Goal: Task Accomplishment & Management: Manage account settings

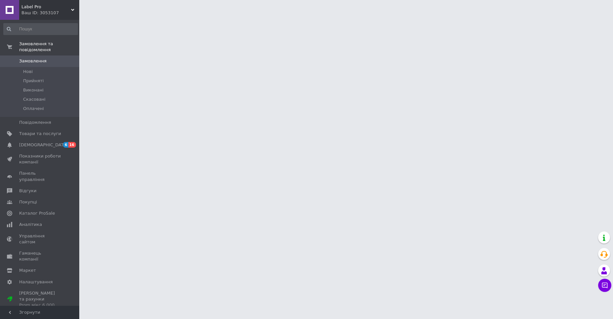
click at [37, 61] on span "Замовлення" at bounding box center [32, 61] width 27 height 6
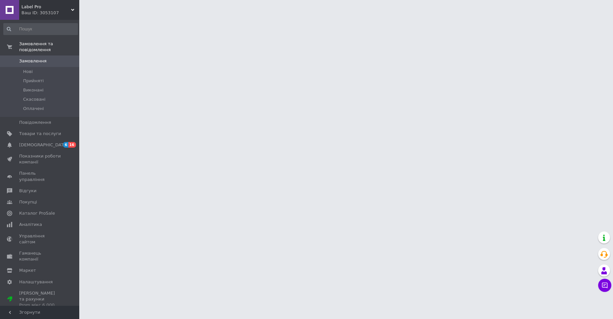
click at [37, 61] on span "Замовлення" at bounding box center [32, 61] width 27 height 6
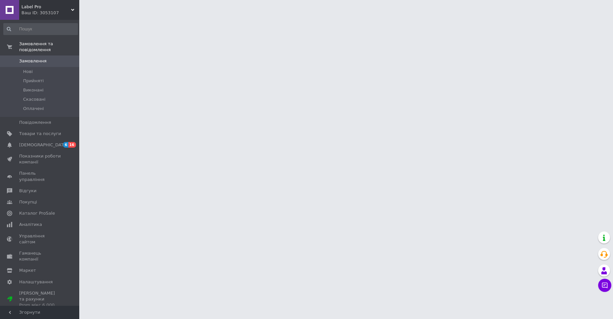
click at [37, 61] on span "Замовлення" at bounding box center [32, 61] width 27 height 6
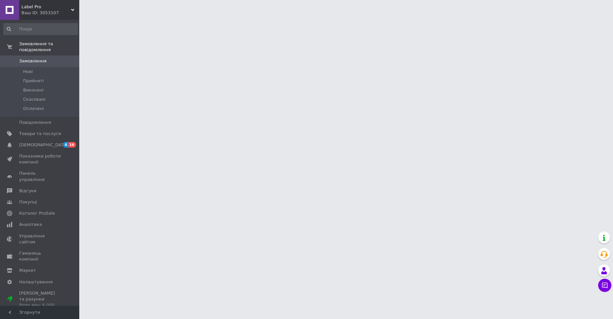
click at [37, 61] on span "Замовлення" at bounding box center [32, 61] width 27 height 6
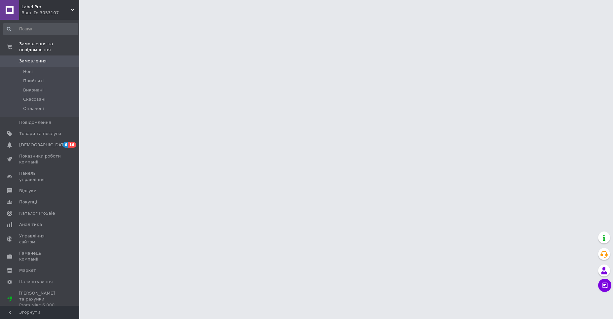
click at [37, 61] on span "Замовлення" at bounding box center [32, 61] width 27 height 6
click at [38, 132] on span "Товари та послуги" at bounding box center [40, 134] width 42 height 6
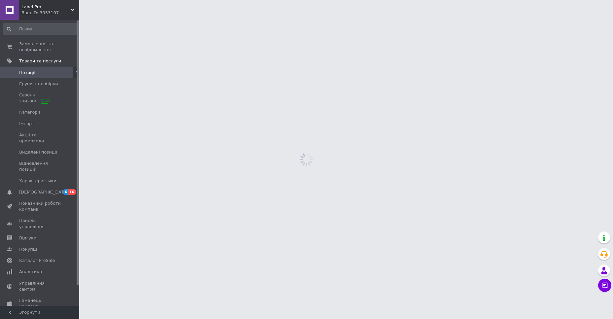
click at [25, 72] on span "Позиції" at bounding box center [27, 73] width 16 height 6
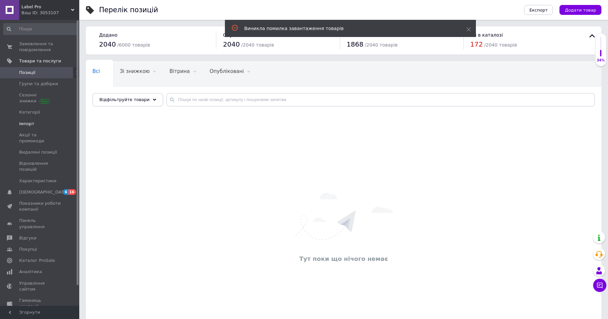
click at [28, 124] on span "Імпорт" at bounding box center [26, 124] width 15 height 6
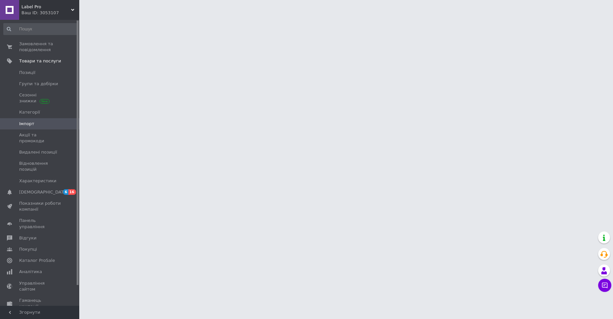
click at [23, 125] on span "Імпорт" at bounding box center [26, 124] width 15 height 6
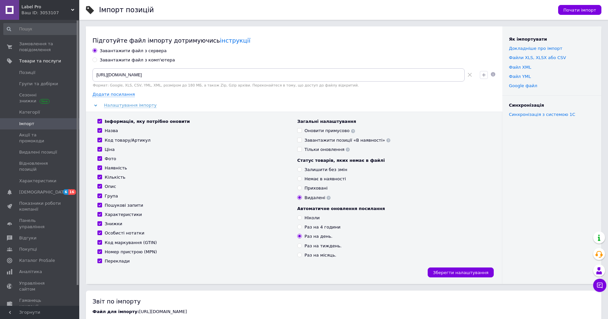
click at [467, 170] on div "Залишити без змін" at bounding box center [393, 170] width 193 height 6
